Goal: Task Accomplishment & Management: Manage account settings

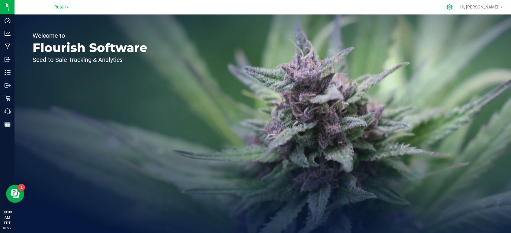
click at [452, 5] on icon at bounding box center [450, 7] width 6 height 6
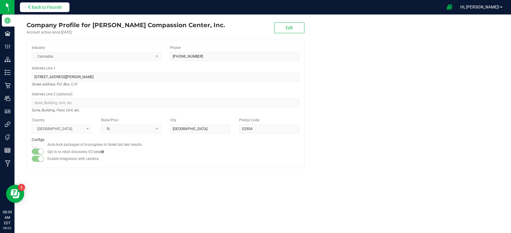
click at [25, 8] on button "Back to Flourish" at bounding box center [45, 7] width 50 height 10
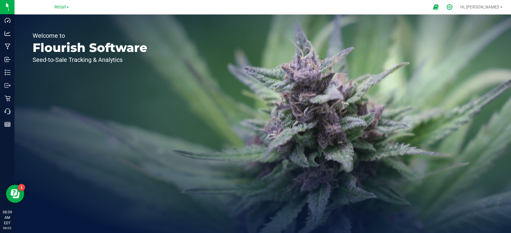
click at [457, 6] on div at bounding box center [449, 7] width 15 height 13
click at [453, 7] on icon at bounding box center [449, 7] width 6 height 6
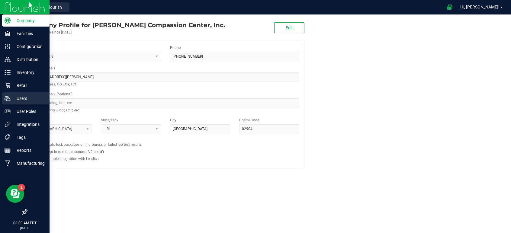
click at [7, 96] on icon at bounding box center [8, 98] width 6 height 6
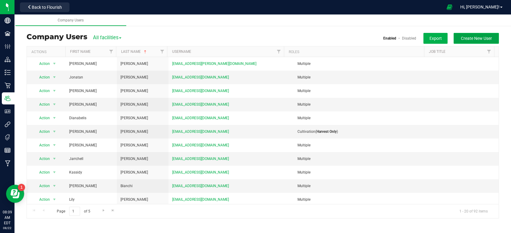
click at [479, 39] on span "Create New User" at bounding box center [476, 38] width 31 height 5
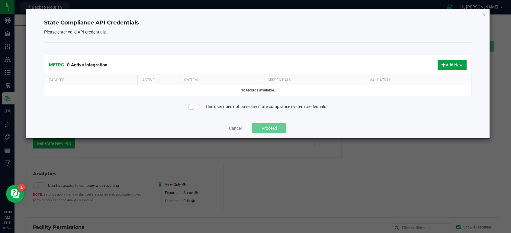
click at [450, 64] on button "Add New" at bounding box center [451, 65] width 29 height 10
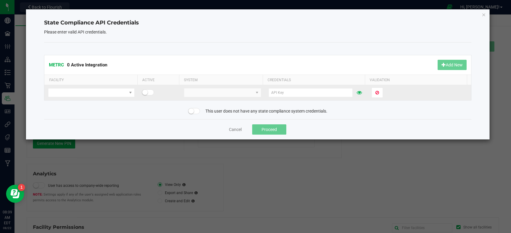
click at [149, 91] on span at bounding box center [148, 92] width 12 height 6
click at [249, 94] on kendo-dropdownlist at bounding box center [222, 92] width 77 height 9
click at [117, 93] on span at bounding box center [87, 92] width 78 height 8
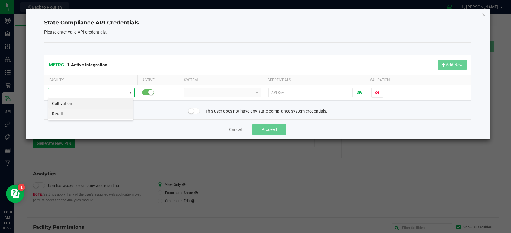
click at [61, 114] on li "Retail" at bounding box center [90, 114] width 85 height 10
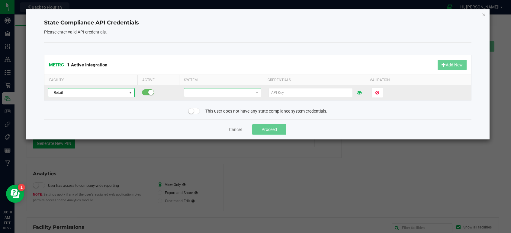
click at [253, 93] on span at bounding box center [257, 92] width 8 height 8
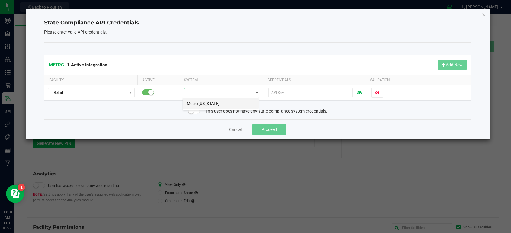
click at [203, 105] on li "Metrc [US_STATE]" at bounding box center [220, 103] width 75 height 10
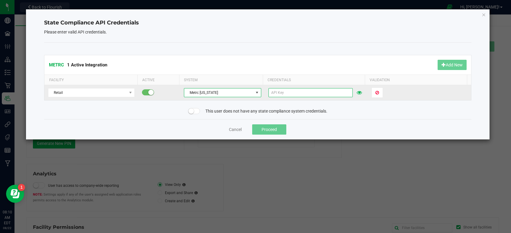
click at [297, 92] on input "text" at bounding box center [310, 92] width 84 height 9
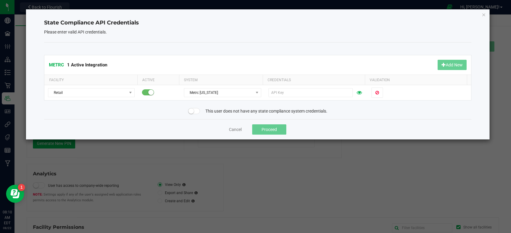
click at [409, 106] on div "METRC 1 Active Integration Add New Facility Active System Credentials Validatio…" at bounding box center [257, 81] width 427 height 77
drag, startPoint x: 288, startPoint y: 91, endPoint x: 409, endPoint y: 111, distance: 122.3
click at [409, 111] on div "This user does not have any state compliance system credentials." at bounding box center [258, 111] width 436 height 6
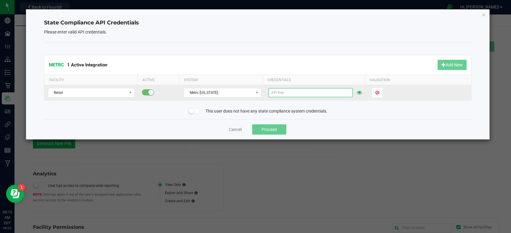
click at [296, 92] on input "text" at bounding box center [310, 92] width 84 height 9
paste input "8NaFq-Nw7Wx28Y318VIRl6UxJ4tUTSsc4x3yKZKWArBBU9Qq"
type input "8NaFq-Nw7Wx28Y318VIRl6UxJ4tUTSsc4x3yKZKWArBBU9Qq"
click at [377, 92] on span "Validate" at bounding box center [382, 92] width 15 height 5
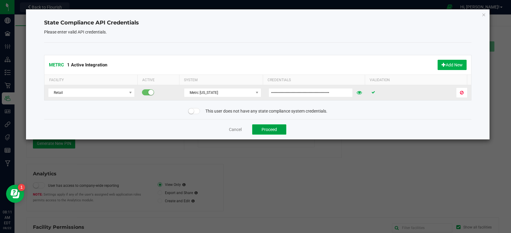
click at [276, 129] on button "Proceed" at bounding box center [269, 129] width 34 height 10
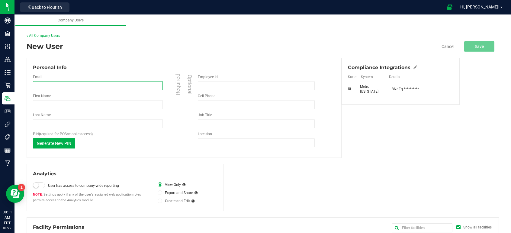
click at [74, 87] on input "email" at bounding box center [98, 85] width 130 height 9
paste input "[EMAIL_ADDRESS][DOMAIN_NAME]"
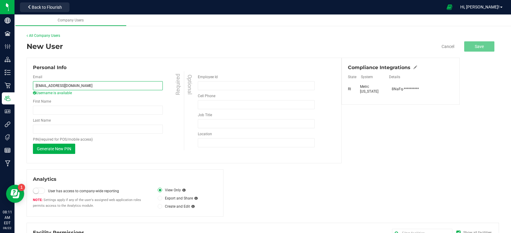
type input "[EMAIL_ADDRESS][DOMAIN_NAME]"
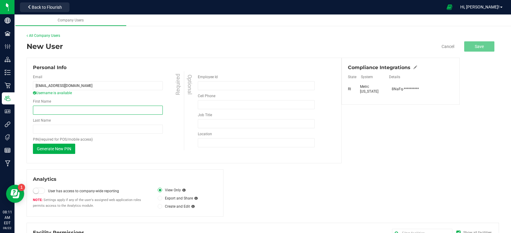
click at [87, 109] on input "First Name" at bounding box center [98, 110] width 130 height 9
paste input "[PERSON_NAME]"
drag, startPoint x: 68, startPoint y: 109, endPoint x: 46, endPoint y: 107, distance: 22.1
click at [46, 107] on input "[PERSON_NAME]" at bounding box center [98, 110] width 130 height 9
type input "[PERSON_NAME]"
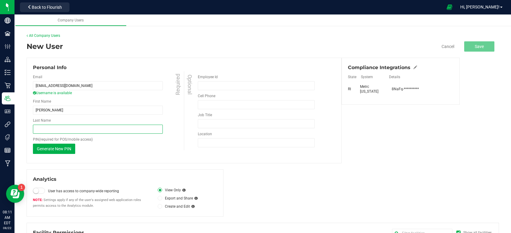
click at [41, 127] on input "Last Name" at bounding box center [98, 129] width 130 height 9
paste input "[PERSON_NAME]"
drag, startPoint x: 46, startPoint y: 129, endPoint x: 30, endPoint y: 124, distance: 16.6
click at [30, 125] on div "Personal Info Email [EMAIL_ADDRESS][DOMAIN_NAME] Username is available Required…" at bounding box center [184, 111] width 315 height 106
type input "[PERSON_NAME]"
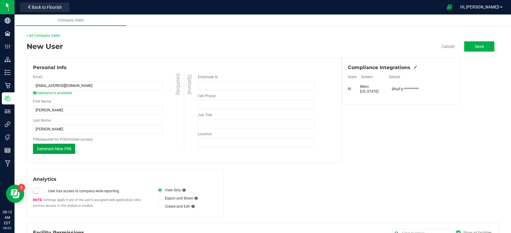
click at [50, 150] on span "Generate New PIN" at bounding box center [54, 148] width 34 height 5
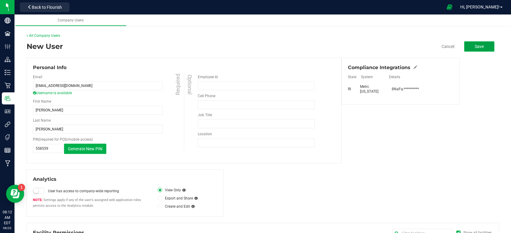
click at [478, 45] on span "Save" at bounding box center [479, 46] width 9 height 5
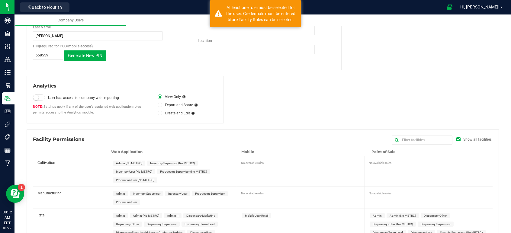
scroll to position [146, 0]
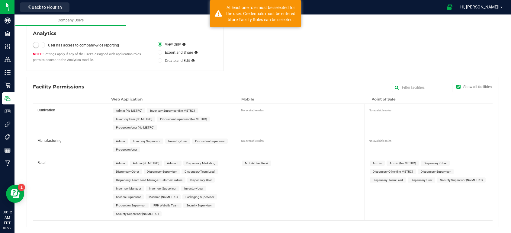
click at [207, 179] on span "Dispensary-User" at bounding box center [200, 179] width 21 height 3
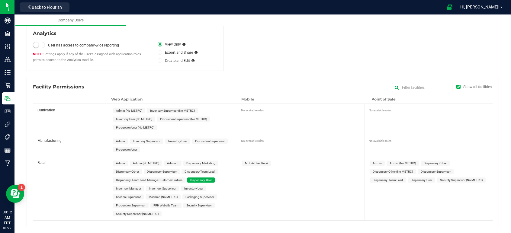
click at [415, 181] on span "Dispensary-User" at bounding box center [421, 179] width 21 height 3
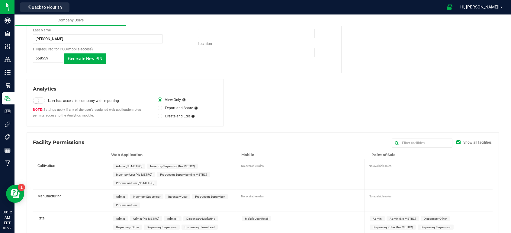
scroll to position [0, 0]
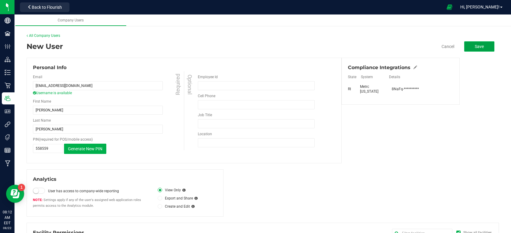
click at [476, 46] on span "Save" at bounding box center [479, 46] width 9 height 5
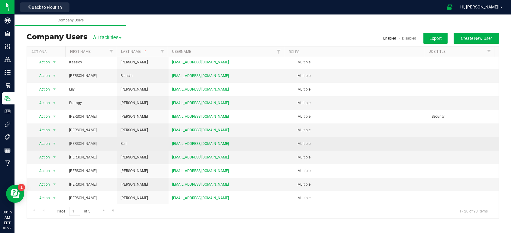
scroll to position [124, 0]
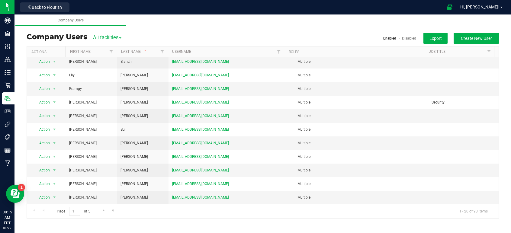
drag, startPoint x: 92, startPoint y: 51, endPoint x: 93, endPoint y: 45, distance: 5.8
click at [93, 49] on th "First Name" at bounding box center [90, 51] width 51 height 11
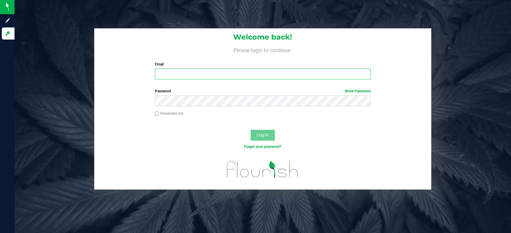
type input "[EMAIL_ADDRESS][DOMAIN_NAME]"
click at [264, 136] on span "Log In" at bounding box center [263, 135] width 12 height 5
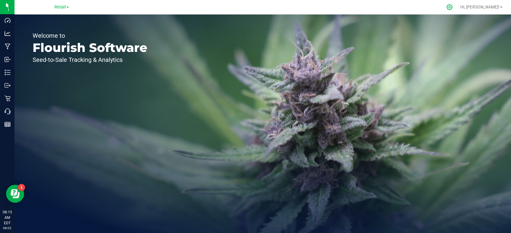
click at [453, 6] on icon at bounding box center [449, 7] width 6 height 6
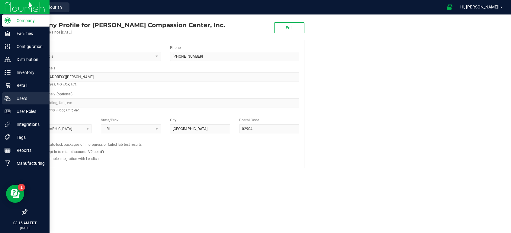
click at [11, 97] on p "Users" at bounding box center [29, 98] width 36 height 7
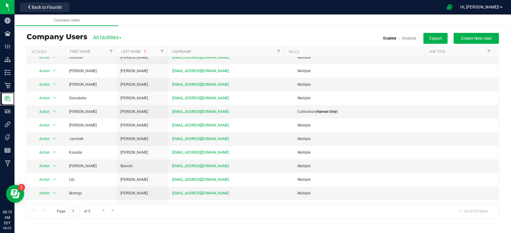
scroll to position [30, 0]
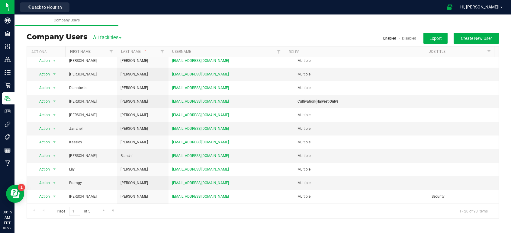
click at [82, 53] on link "First Name" at bounding box center [80, 52] width 21 height 4
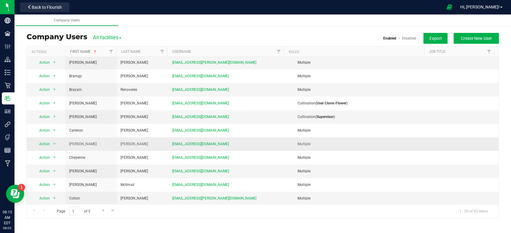
scroll to position [124, 0]
click at [101, 209] on span "Go to the next page" at bounding box center [103, 210] width 5 height 5
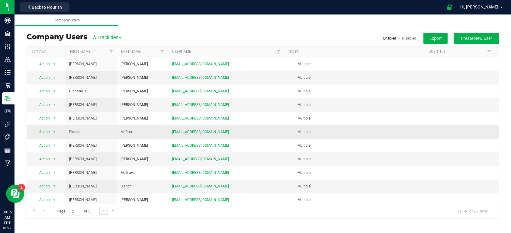
scroll to position [91, 0]
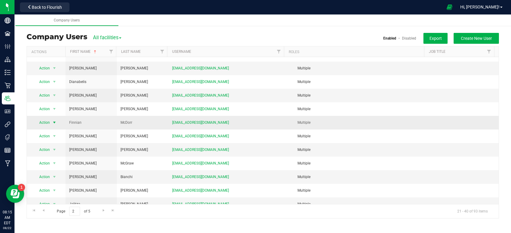
click at [56, 124] on span "select" at bounding box center [54, 122] width 5 height 5
click at [50, 142] on li "Disable user" at bounding box center [50, 141] width 33 height 9
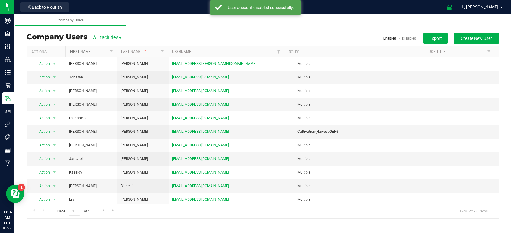
click at [89, 51] on link "First Name" at bounding box center [80, 52] width 21 height 4
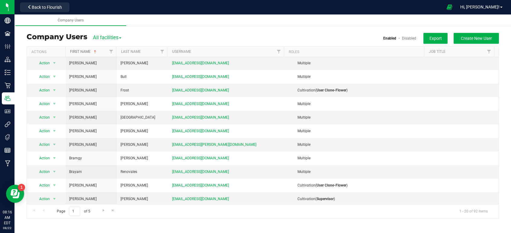
scroll to position [124, 0]
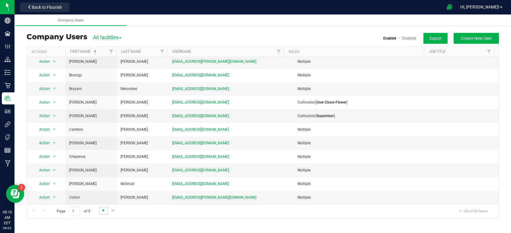
click at [102, 210] on span "Go to the next page" at bounding box center [103, 210] width 5 height 5
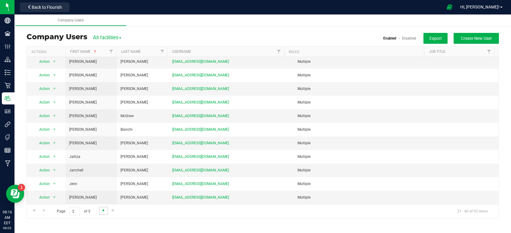
scroll to position [0, 0]
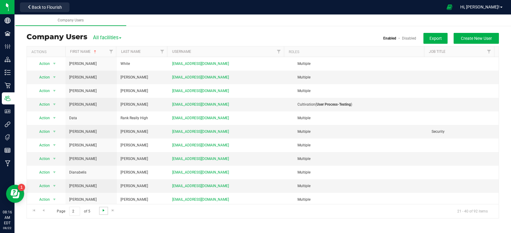
click at [102, 210] on span "Go to the next page" at bounding box center [103, 210] width 5 height 5
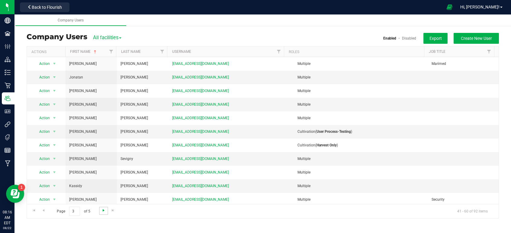
click at [102, 210] on span "Go to the next page" at bounding box center [103, 210] width 5 height 5
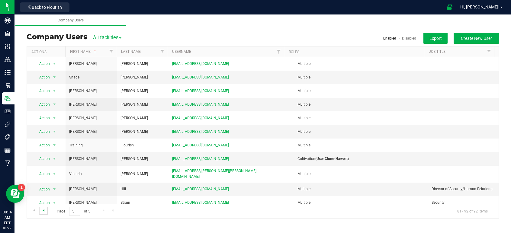
click at [43, 210] on span "Go to the previous page" at bounding box center [43, 210] width 5 height 5
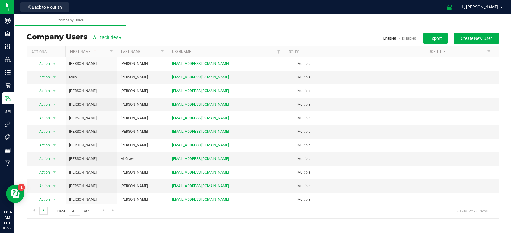
click at [43, 211] on span "Go to the previous page" at bounding box center [43, 210] width 5 height 5
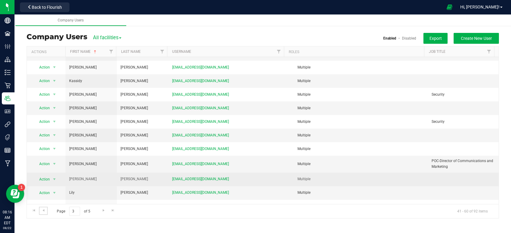
scroll to position [128, 0]
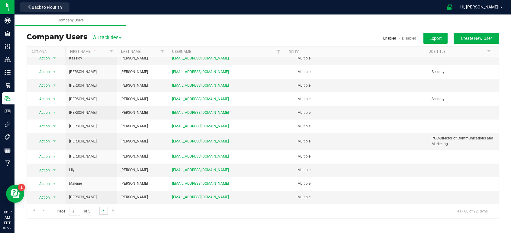
click at [102, 211] on span "Go to the next page" at bounding box center [103, 210] width 5 height 5
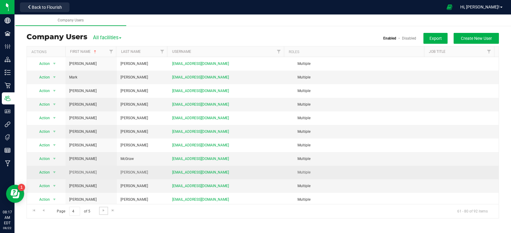
scroll to position [124, 0]
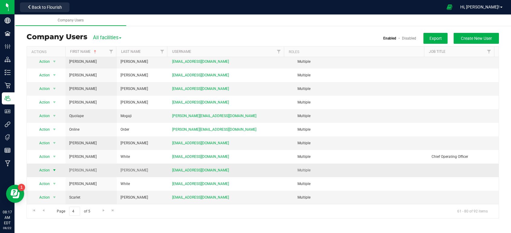
click at [50, 170] on span "Action" at bounding box center [42, 170] width 17 height 8
click at [50, 189] on li "Disable user" at bounding box center [50, 189] width 33 height 9
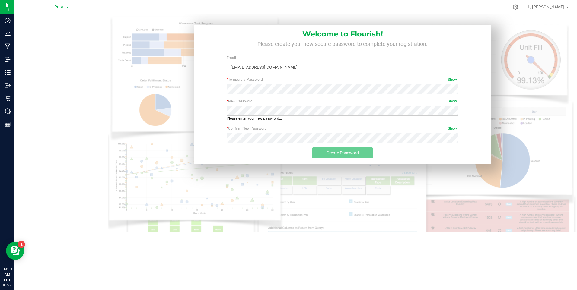
click at [219, 135] on div "* Confirm New Password Show Please confirm your password. Passwords do not matc…" at bounding box center [342, 137] width 289 height 22
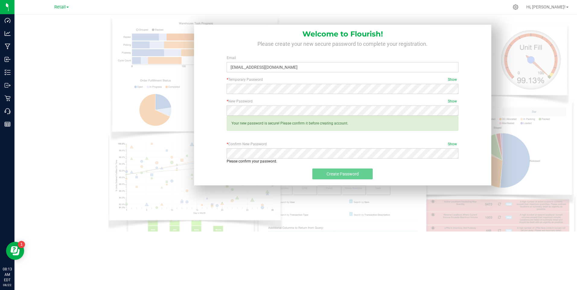
click at [216, 141] on div "* New Password Show Required Your new password is secure! Please confirm it bef…" at bounding box center [342, 120] width 289 height 43
click at [256, 159] on p "Please confirm your password." at bounding box center [343, 161] width 232 height 5
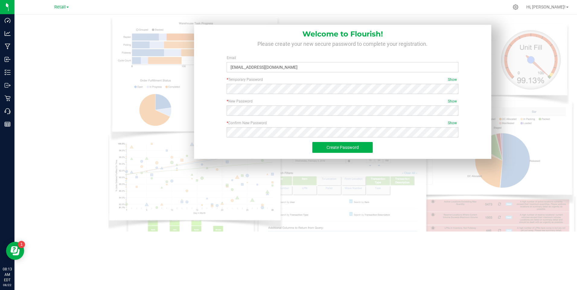
drag, startPoint x: 189, startPoint y: 153, endPoint x: 196, endPoint y: 151, distance: 7.5
click at [189, 153] on img at bounding box center [342, 171] width 469 height 314
click at [334, 146] on span "Create Password" at bounding box center [343, 147] width 32 height 5
